Goal: Task Accomplishment & Management: Use online tool/utility

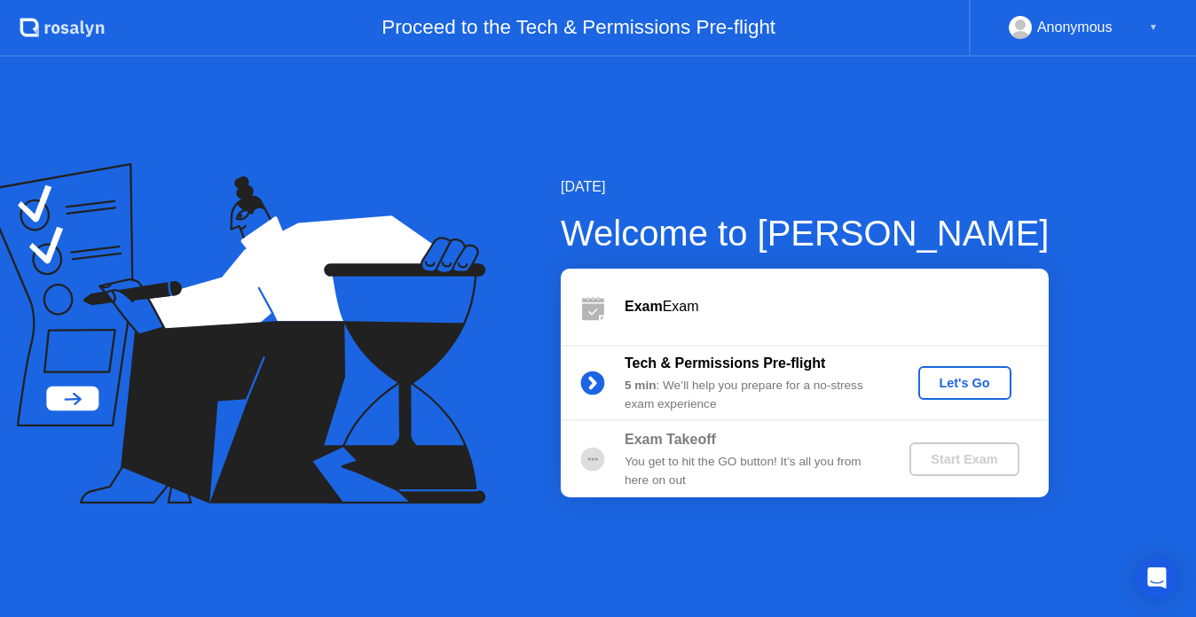
click at [967, 388] on div "Let's Go" at bounding box center [964, 383] width 79 height 14
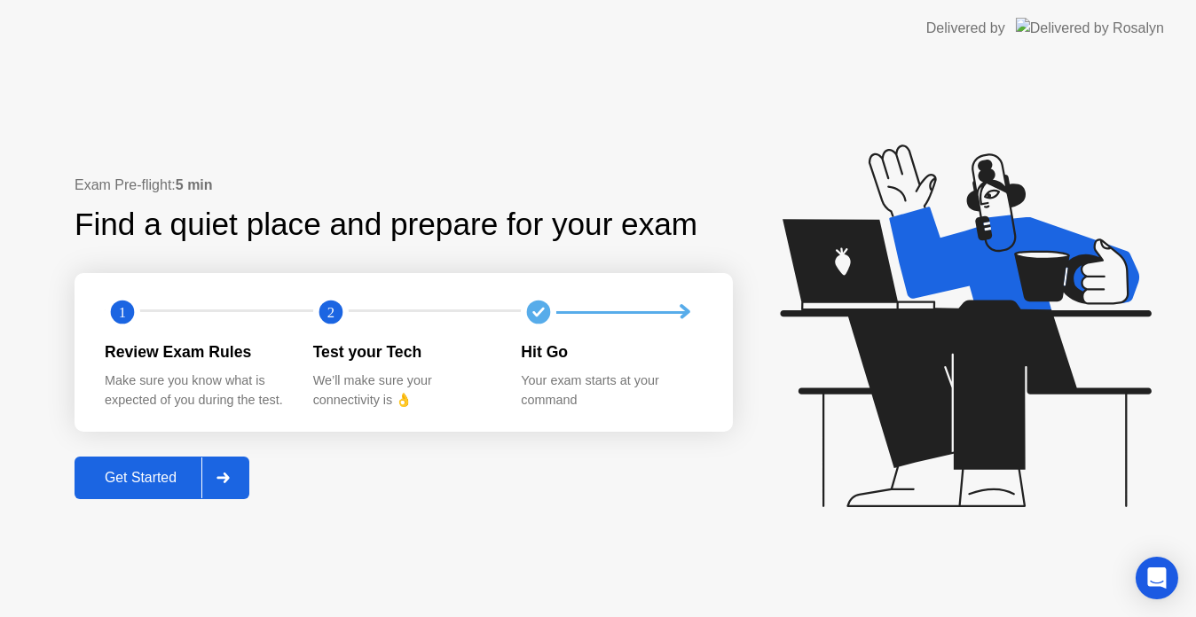
click at [241, 471] on div at bounding box center [222, 478] width 43 height 41
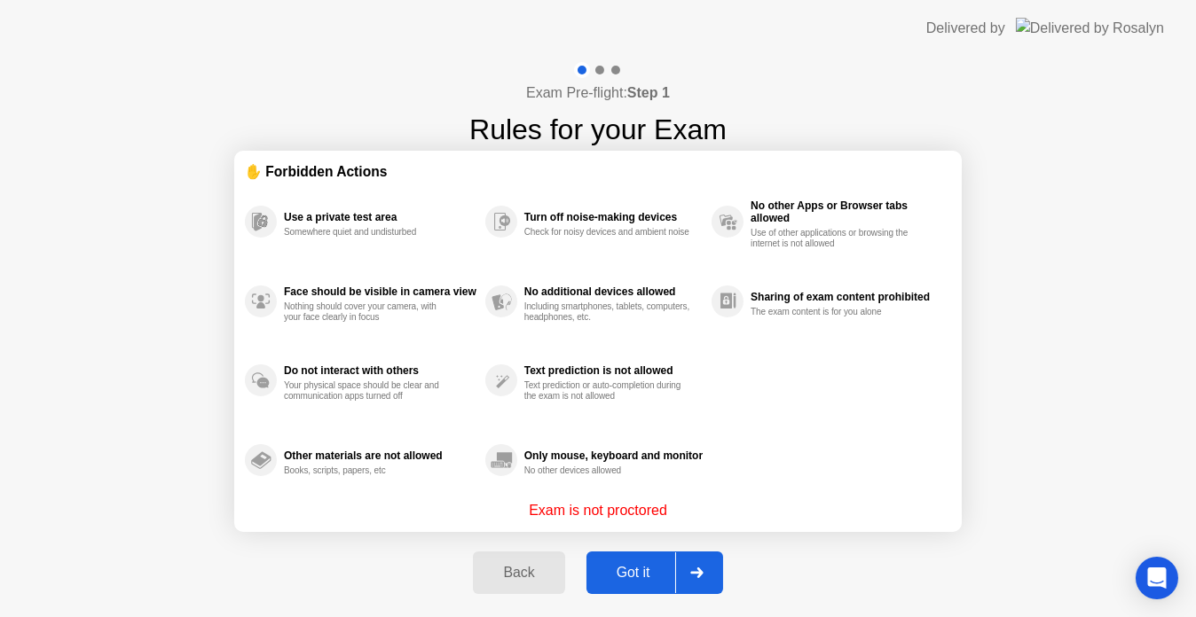
click at [710, 565] on div at bounding box center [696, 573] width 43 height 41
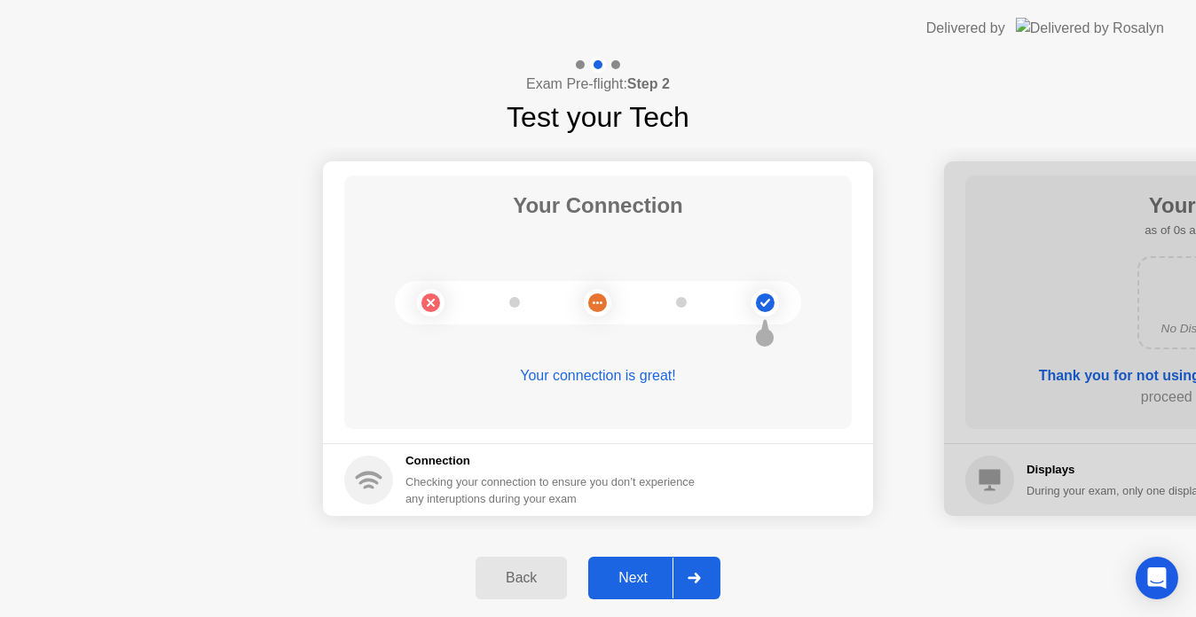
click at [710, 565] on div at bounding box center [693, 578] width 43 height 41
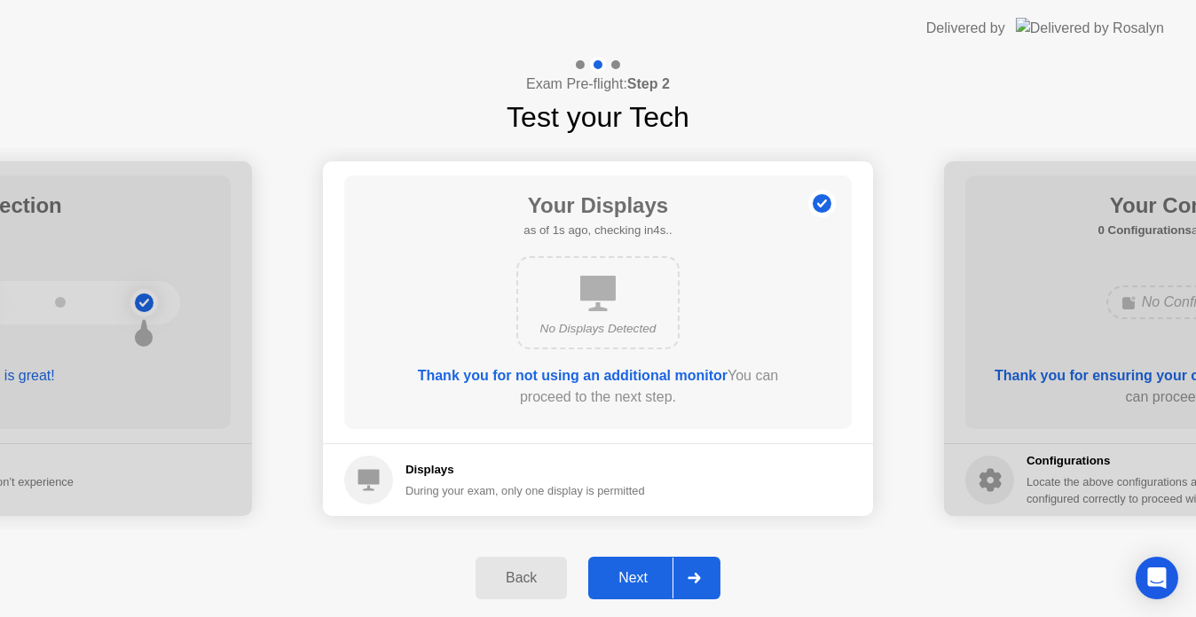
click at [710, 565] on div at bounding box center [693, 578] width 43 height 41
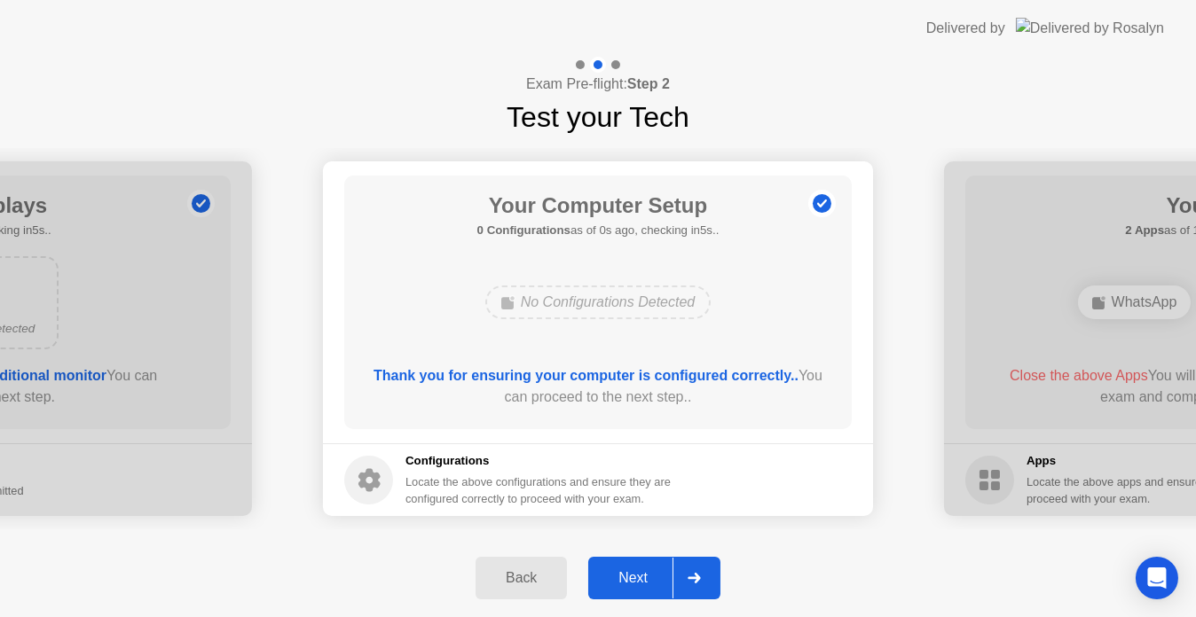
click at [710, 565] on div at bounding box center [693, 578] width 43 height 41
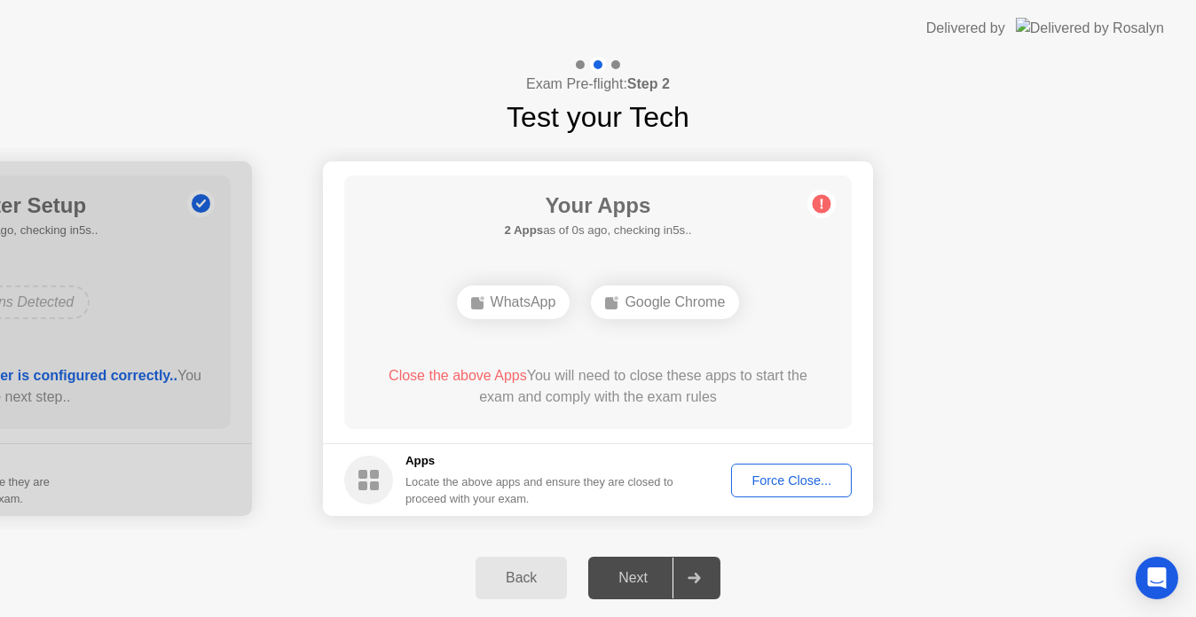
click at [791, 486] on div "Force Close..." at bounding box center [791, 481] width 108 height 14
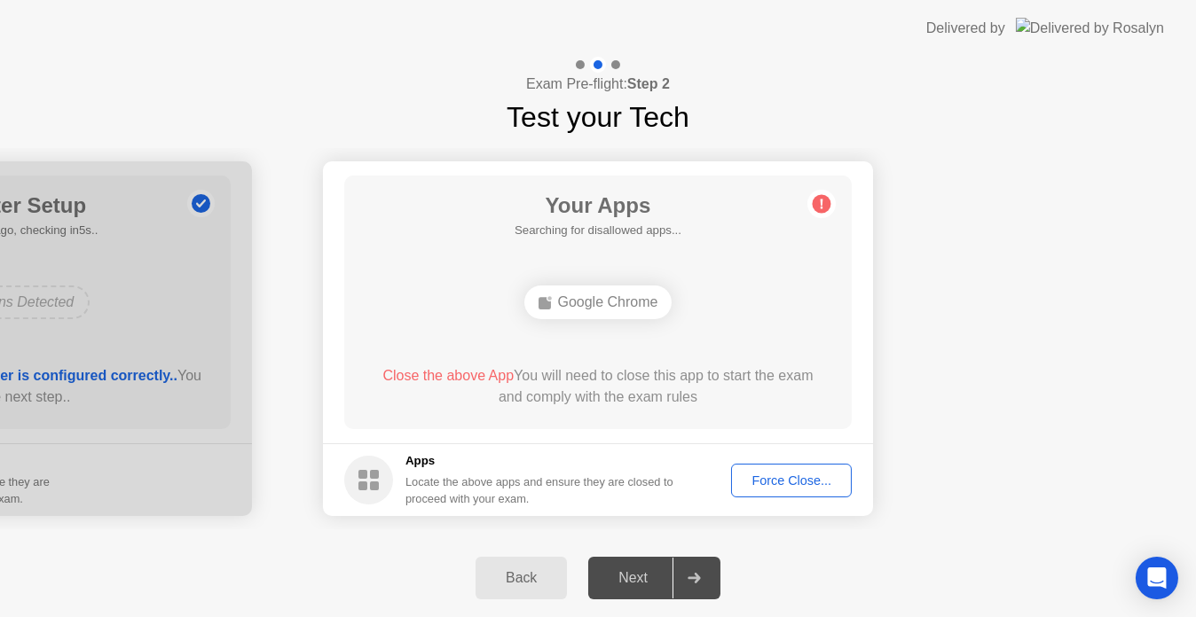
click at [797, 484] on div "Force Close..." at bounding box center [791, 481] width 108 height 14
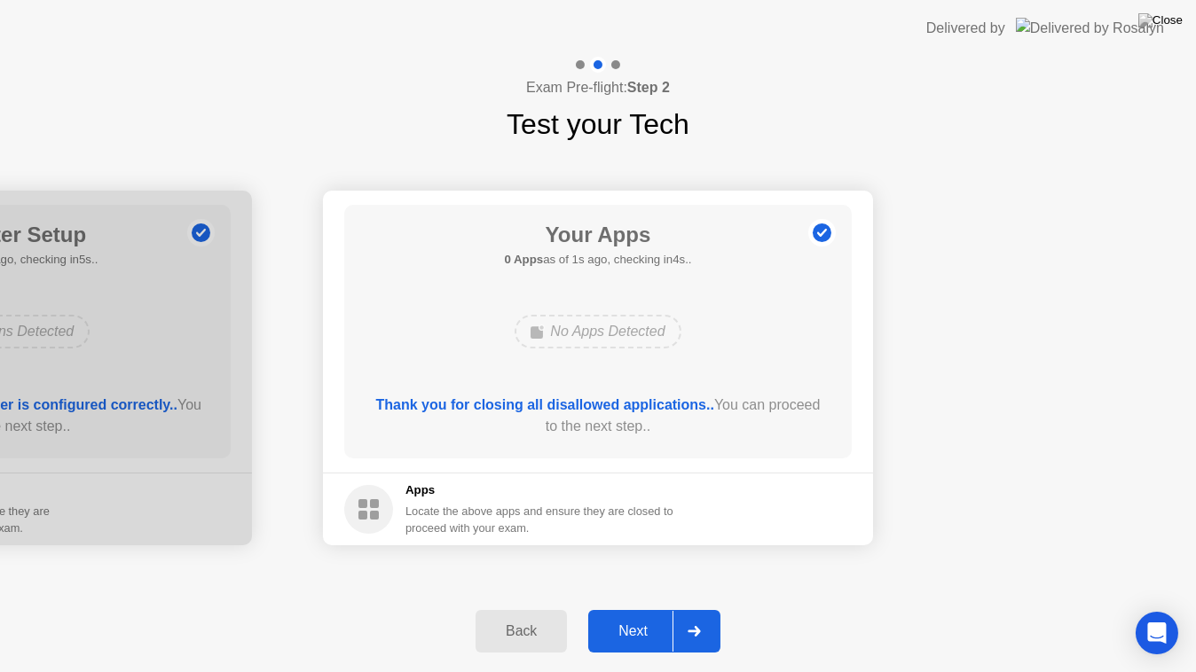
click at [623, 617] on div "Next" at bounding box center [633, 632] width 79 height 16
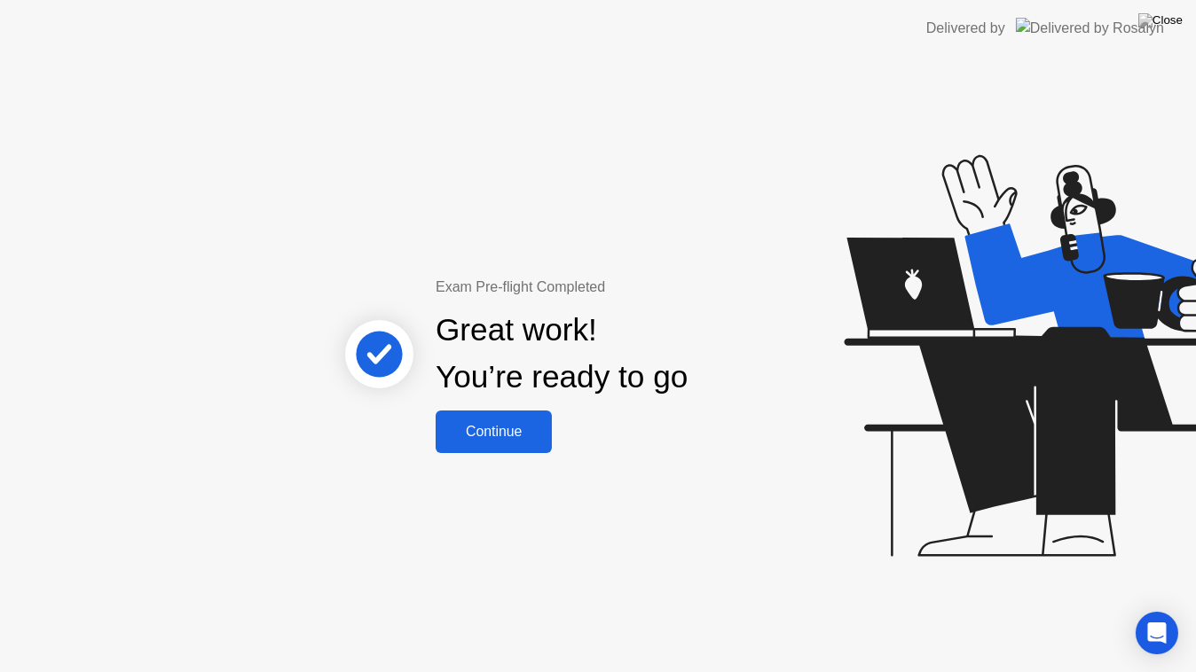
click at [525, 443] on button "Continue" at bounding box center [494, 432] width 116 height 43
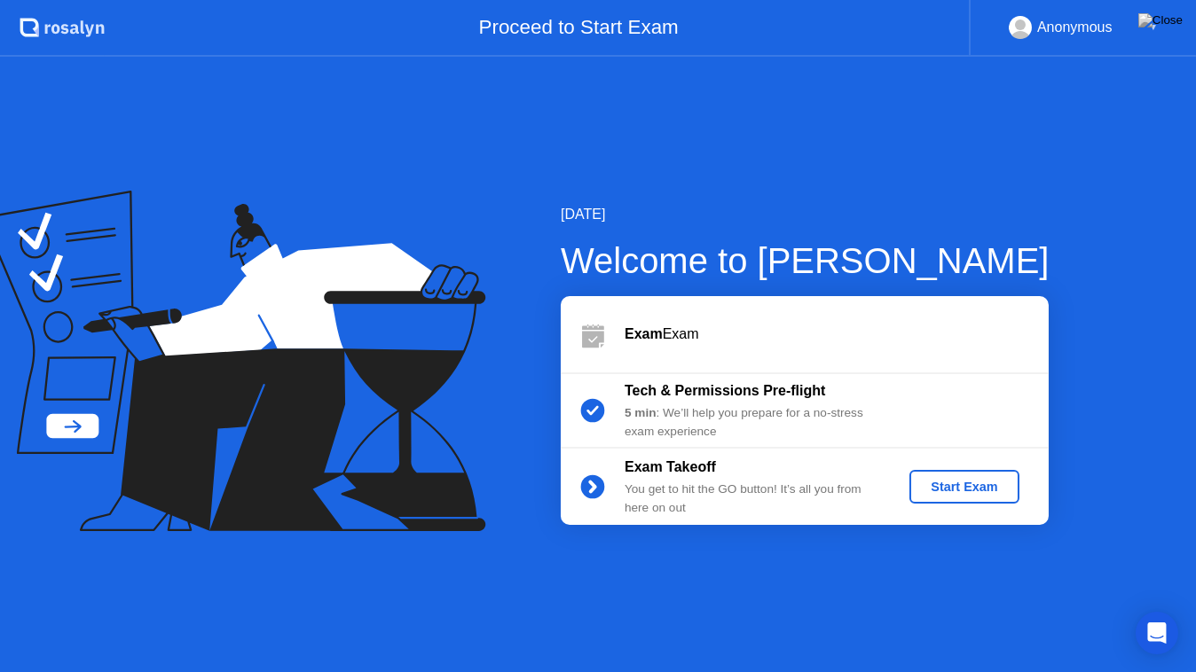
click at [940, 480] on div "Start Exam" at bounding box center [963, 487] width 95 height 14
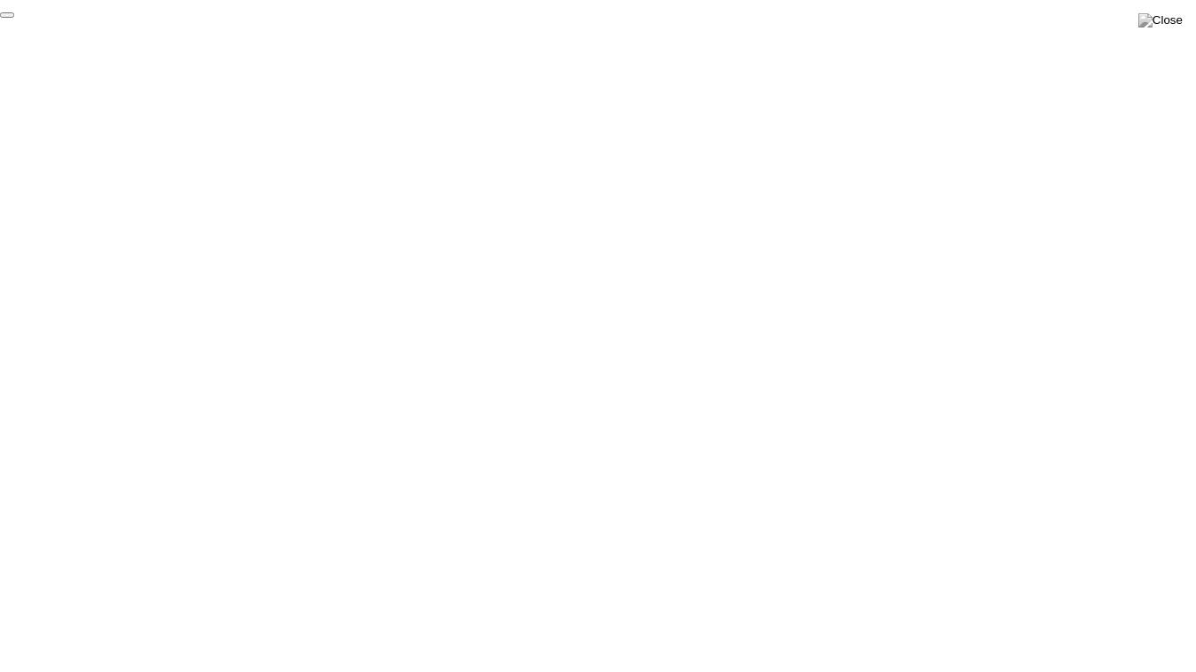
click div "End Proctoring Session"
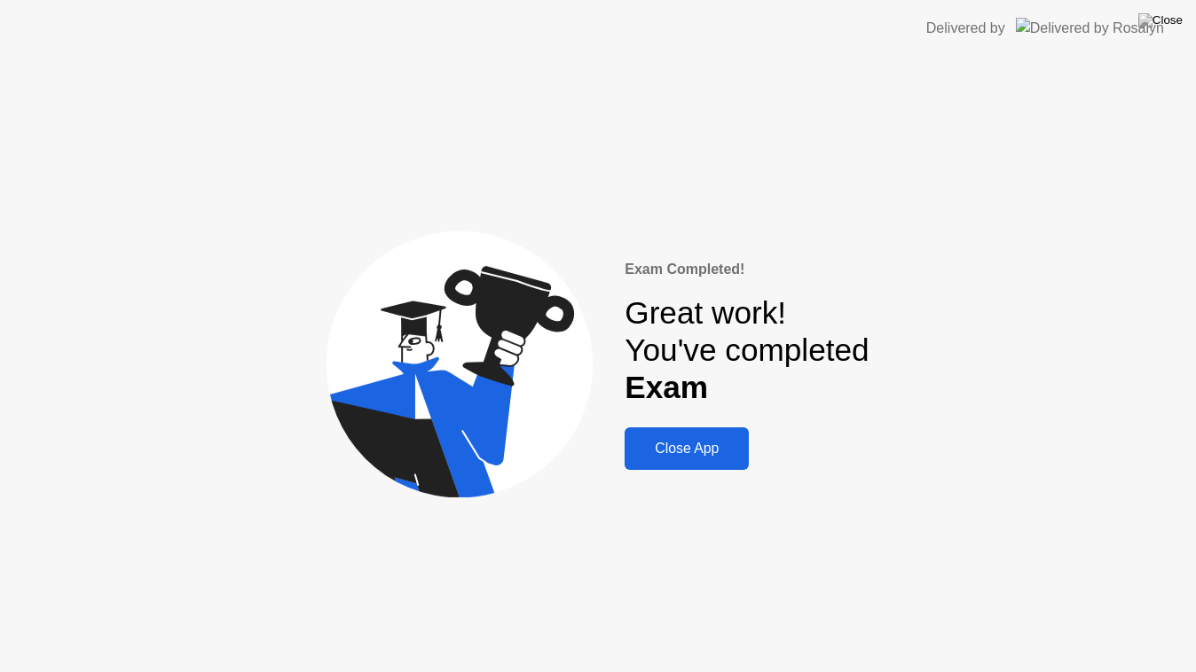
click at [719, 457] on div "Close App" at bounding box center [687, 449] width 114 height 16
